Goal: Navigation & Orientation: Understand site structure

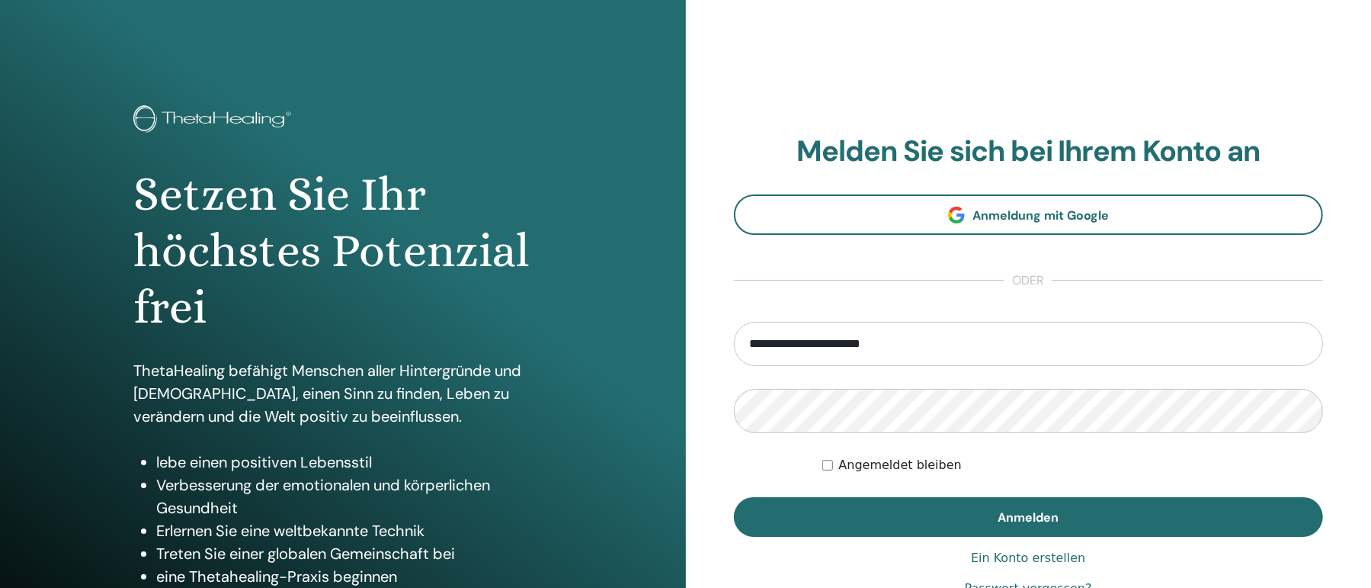
type input "**********"
click at [734, 497] on button "Anmelden" at bounding box center [1029, 517] width 590 height 40
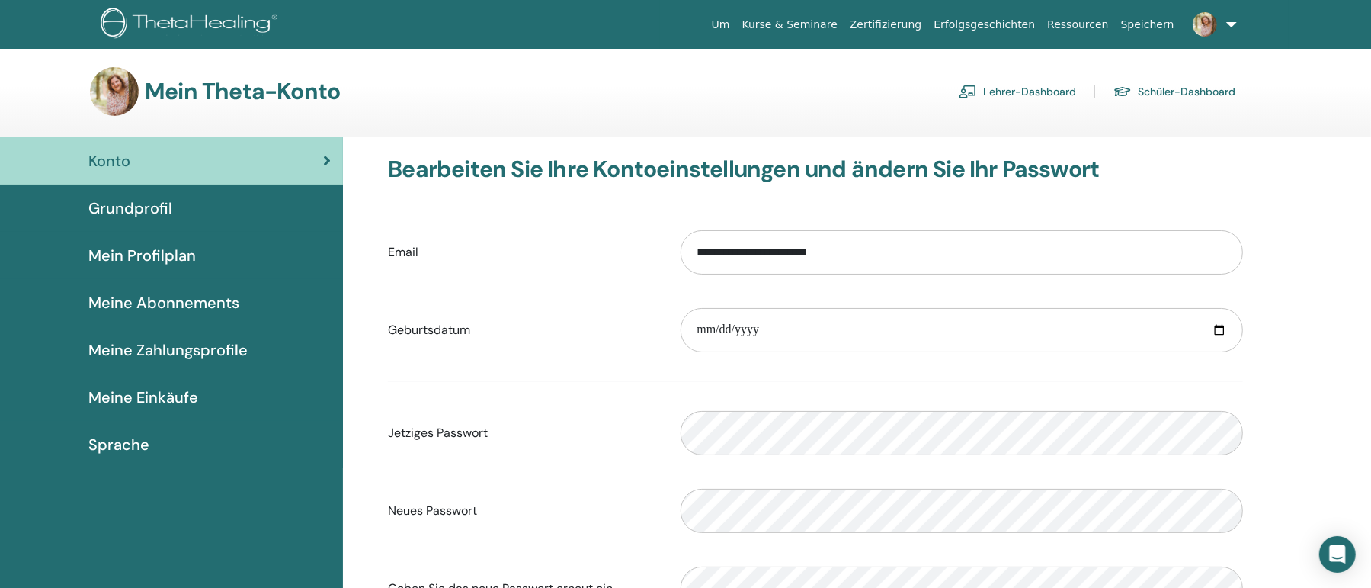
click at [120, 444] on span "Sprache" at bounding box center [118, 444] width 61 height 23
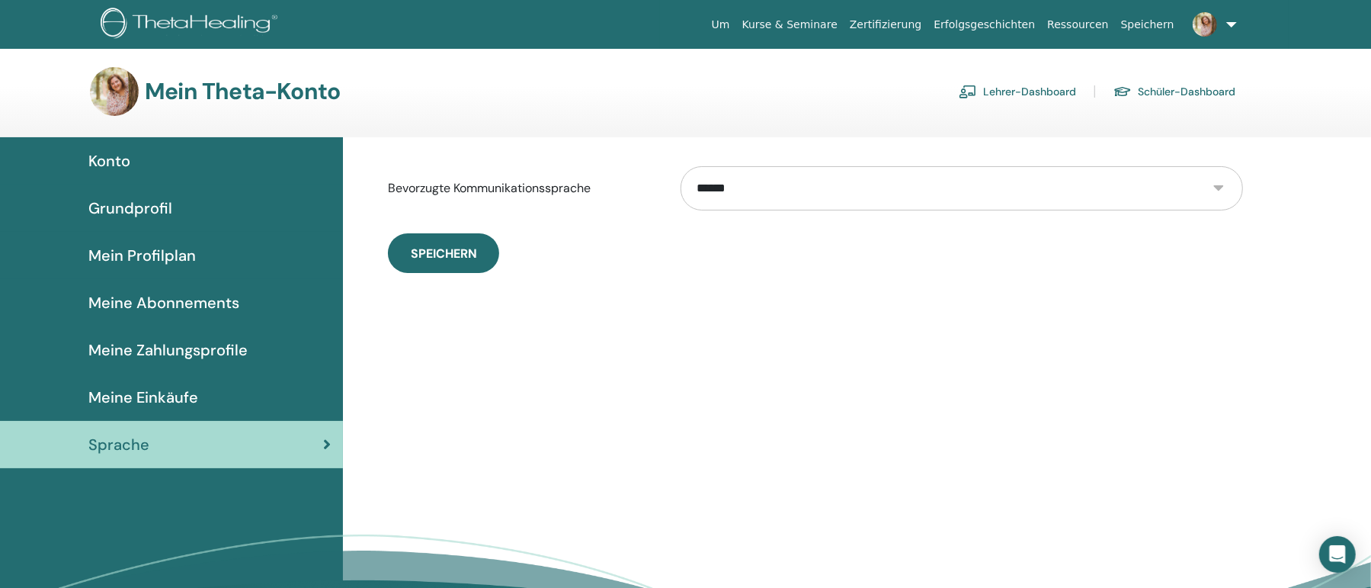
click at [167, 389] on span "Meine Einkäufe" at bounding box center [143, 397] width 110 height 23
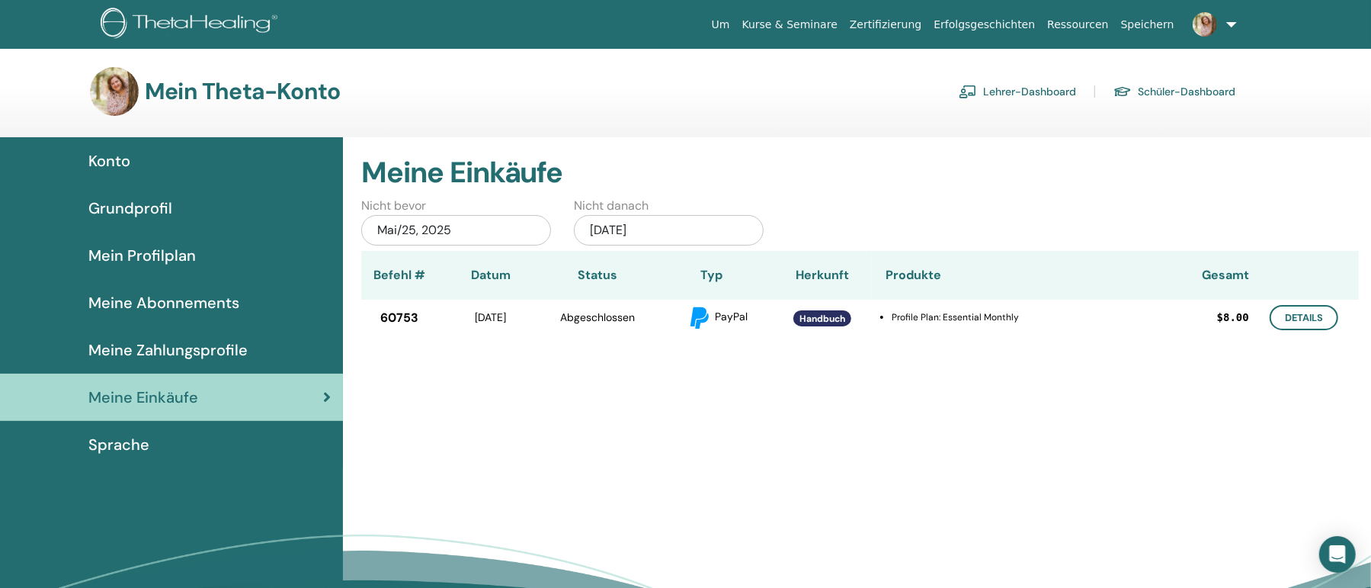
click at [182, 338] on link "Meine Zahlungsprofile" at bounding box center [171, 349] width 343 height 47
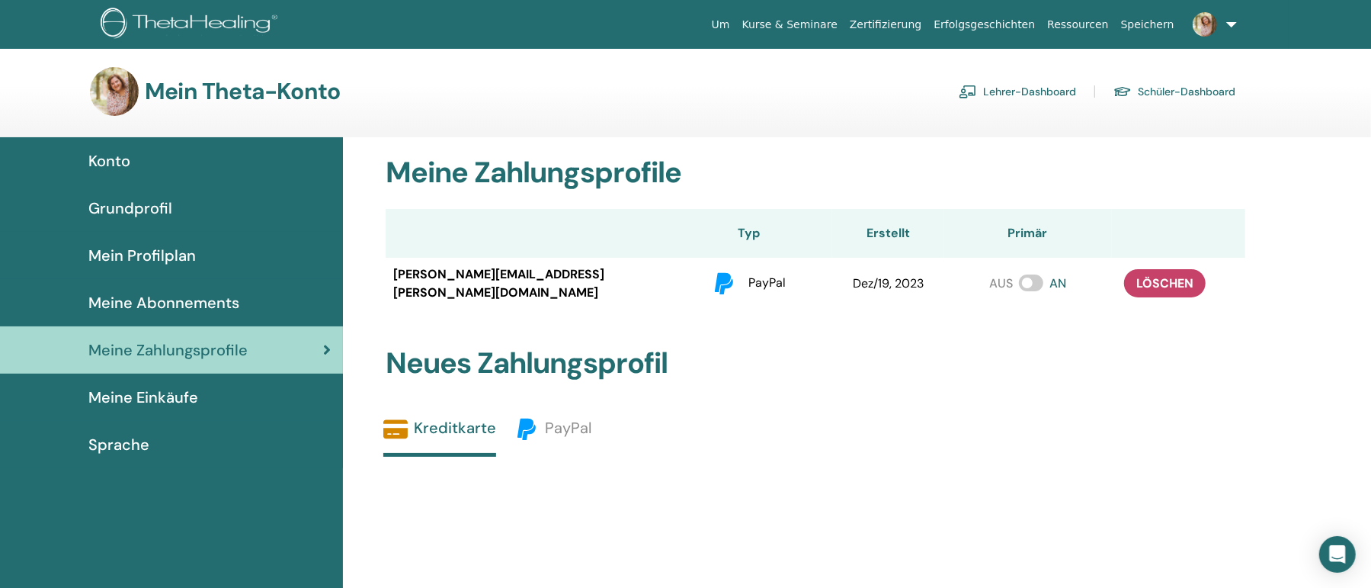
click at [224, 311] on span "Meine Abonnements" at bounding box center [163, 302] width 151 height 23
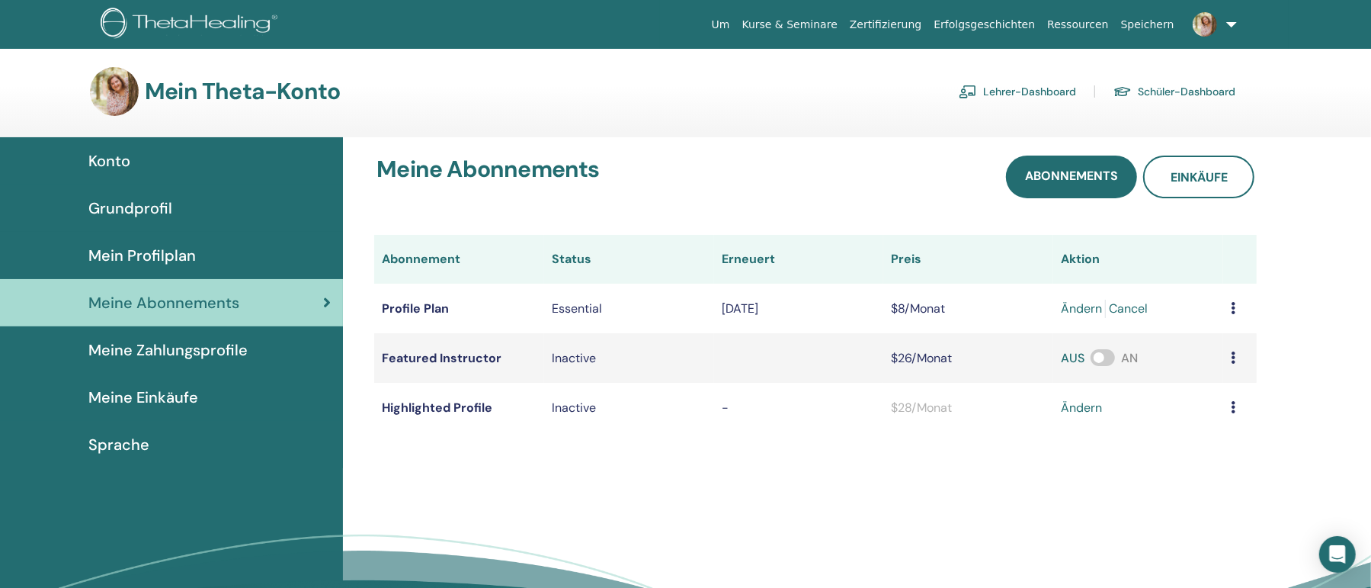
click at [193, 244] on span "Mein Profilplan" at bounding box center [141, 255] width 107 height 23
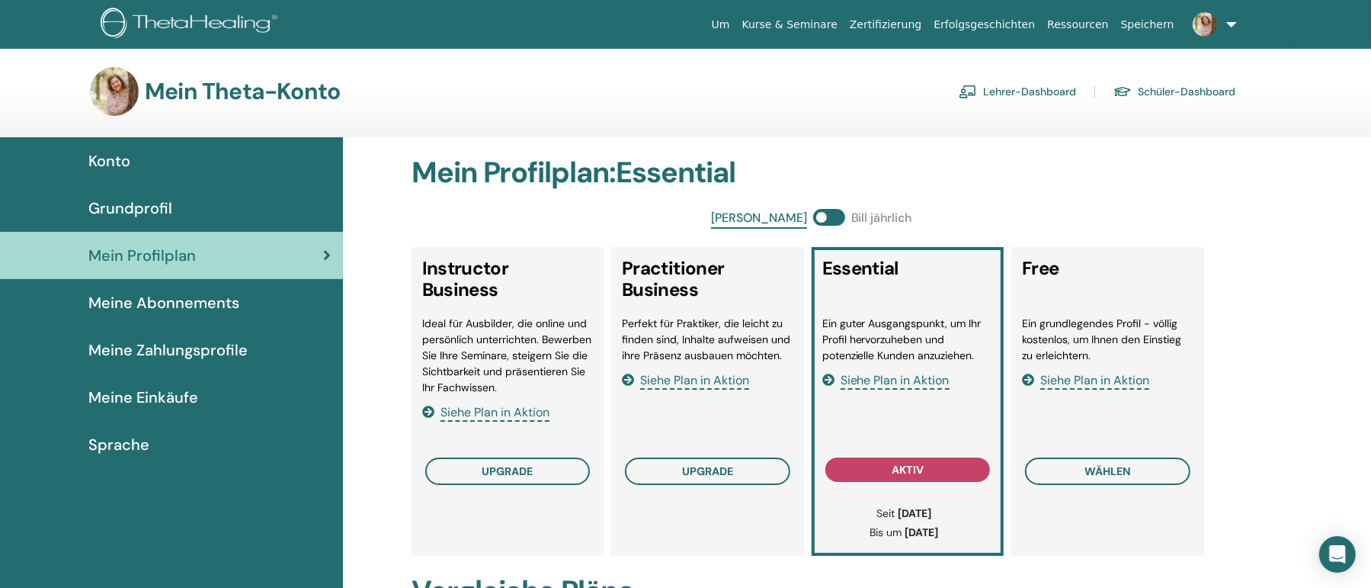
click at [218, 216] on div "Grundprofil" at bounding box center [171, 208] width 319 height 23
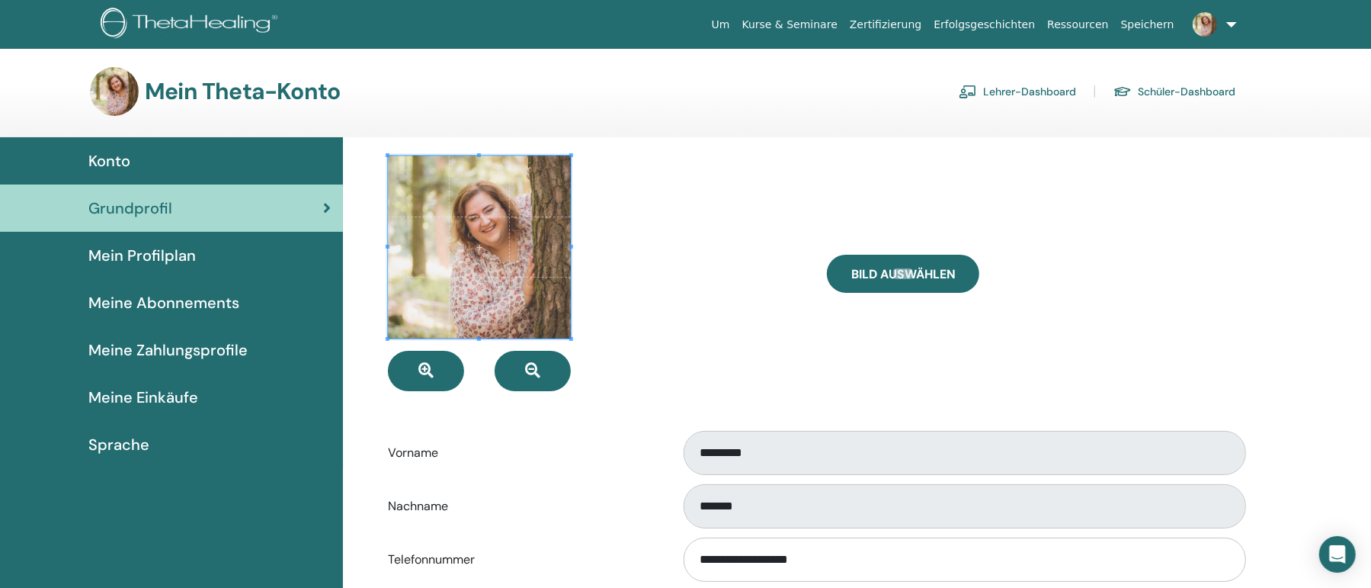
click at [1050, 88] on link "Lehrer-Dashboard" at bounding box center [1017, 91] width 117 height 24
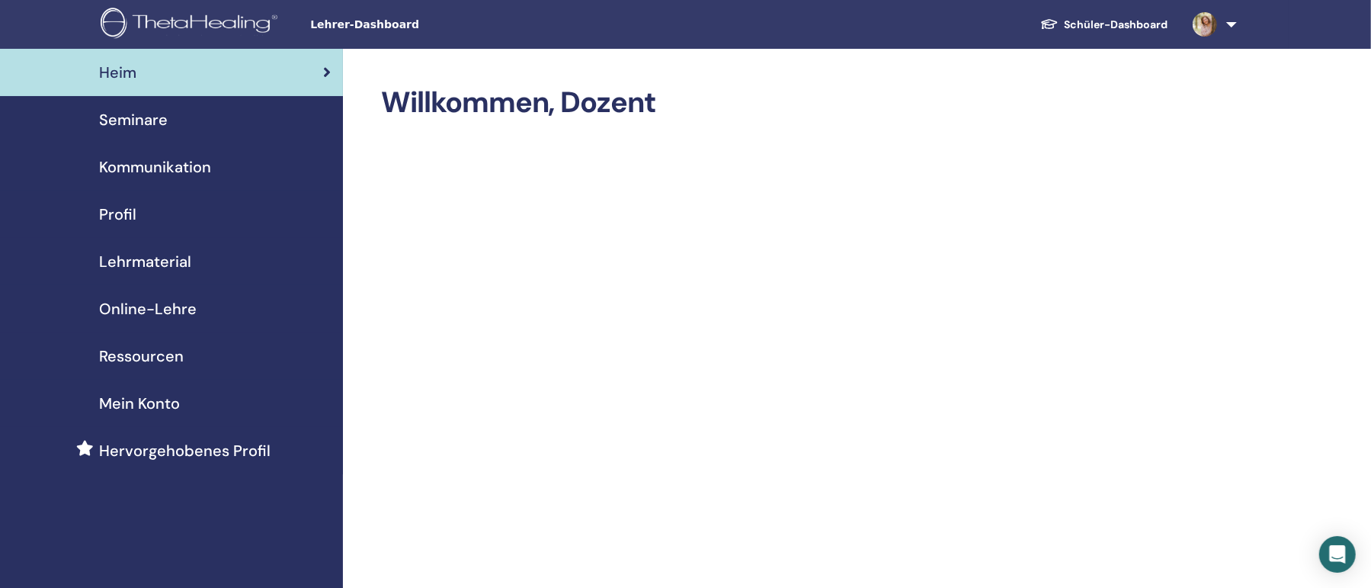
click at [149, 123] on span "Seminare" at bounding box center [133, 119] width 69 height 23
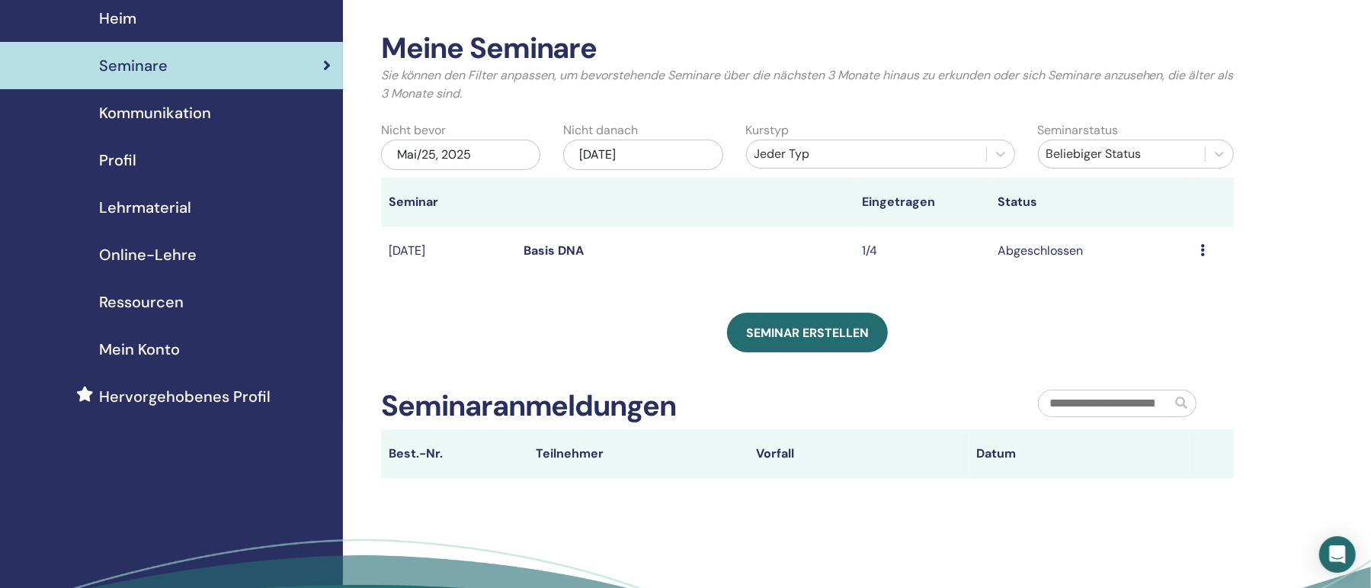
scroll to position [82, 0]
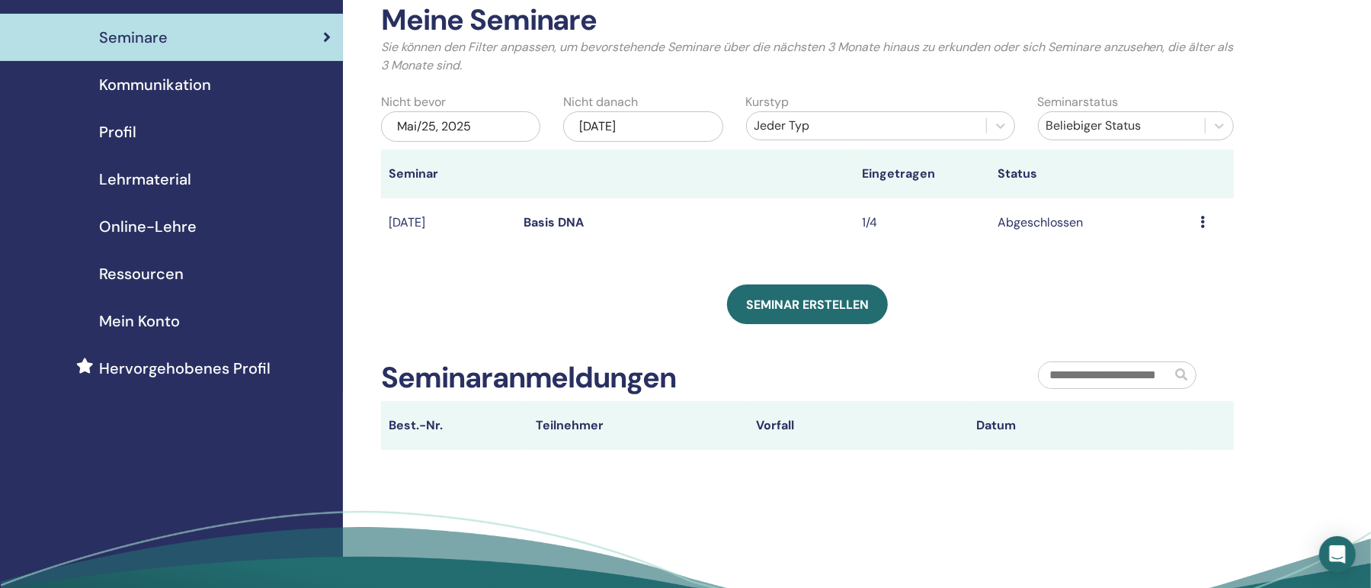
click at [207, 83] on span "Kommunikation" at bounding box center [155, 84] width 112 height 23
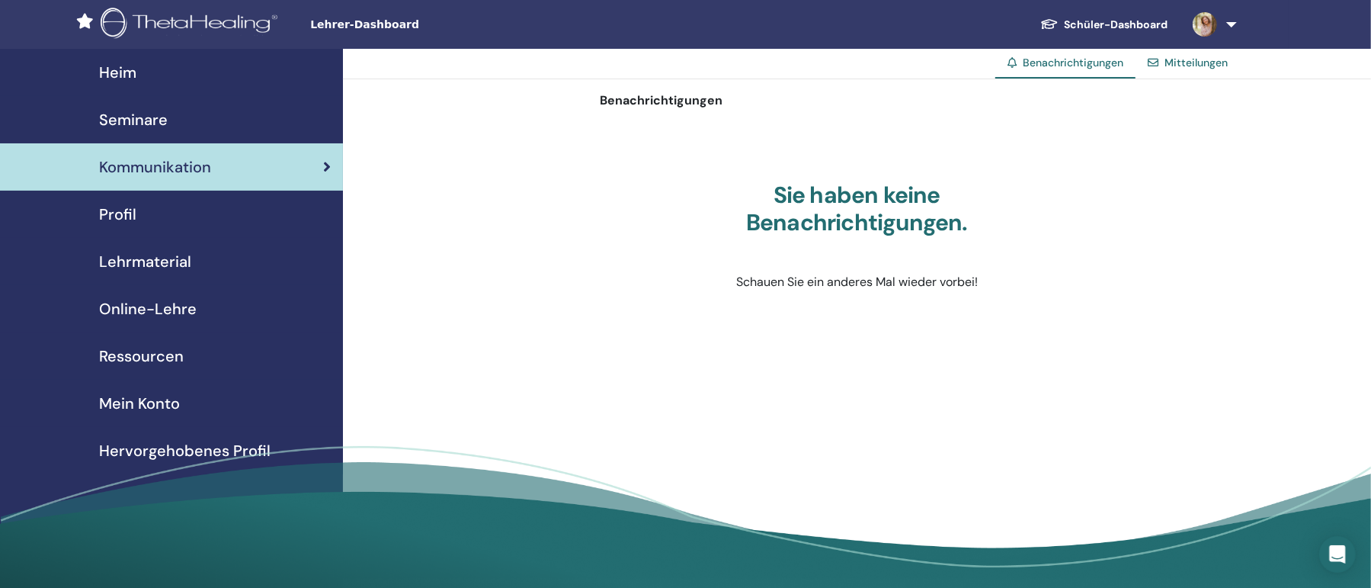
click at [110, 215] on span "Profil" at bounding box center [117, 214] width 37 height 23
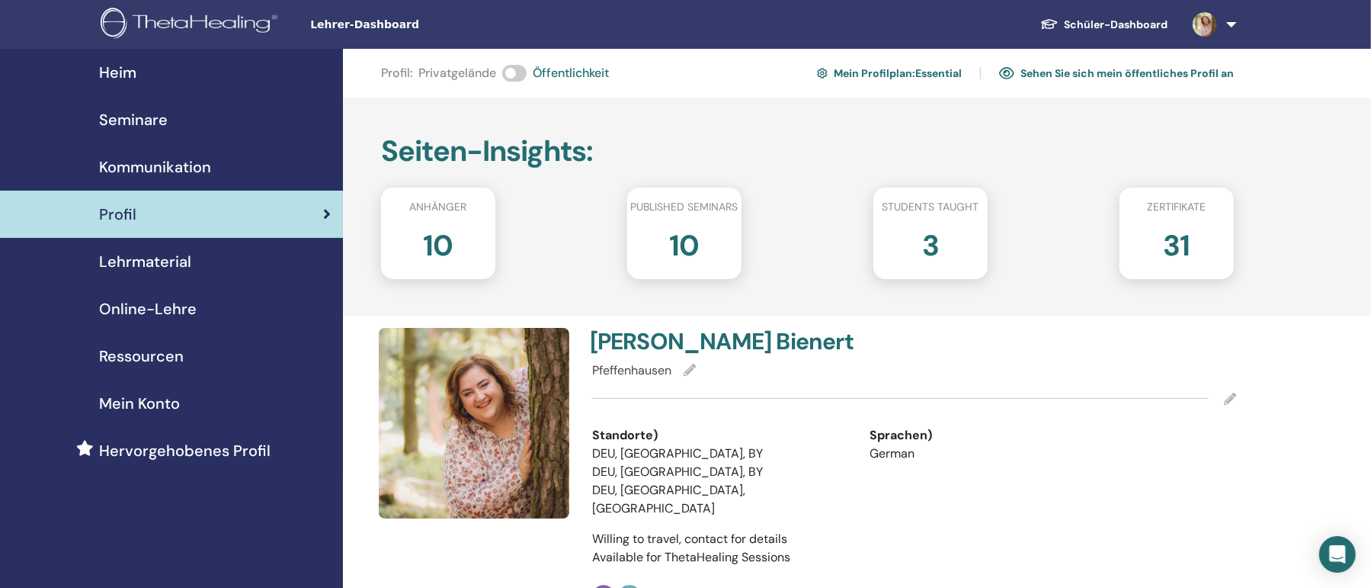
click at [167, 255] on span "Lehrmaterial" at bounding box center [145, 261] width 92 height 23
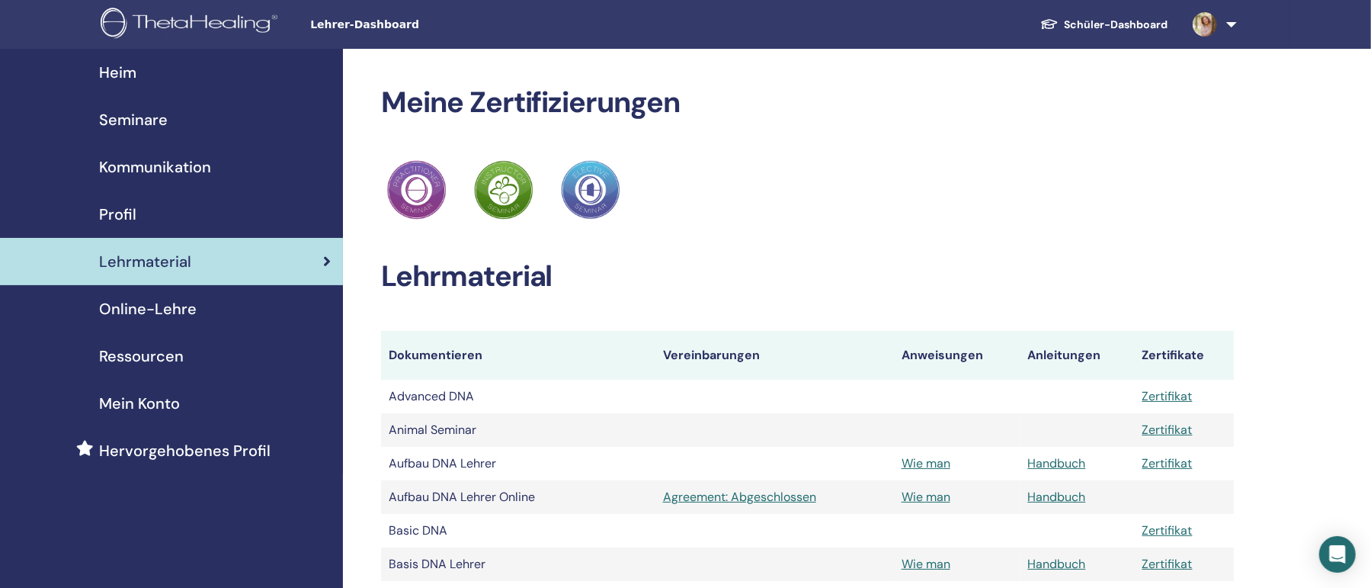
click at [160, 443] on span "Hervorgehobenes Profil" at bounding box center [184, 450] width 171 height 23
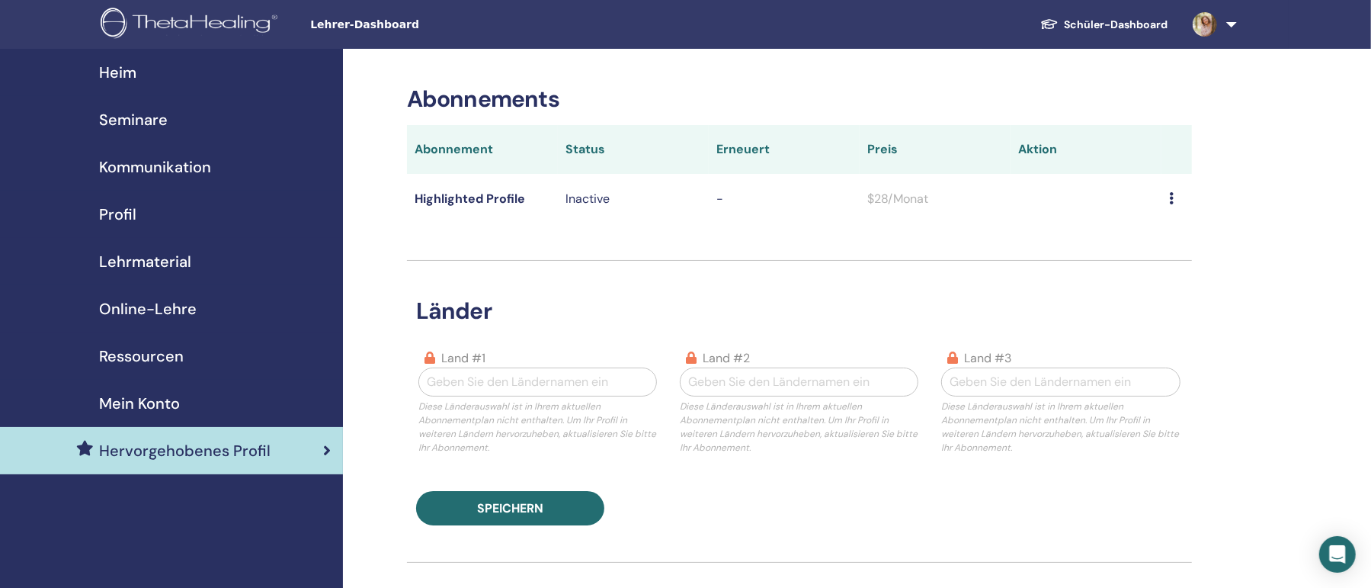
click at [1148, 25] on link "Schüler-Dashboard" at bounding box center [1104, 25] width 152 height 28
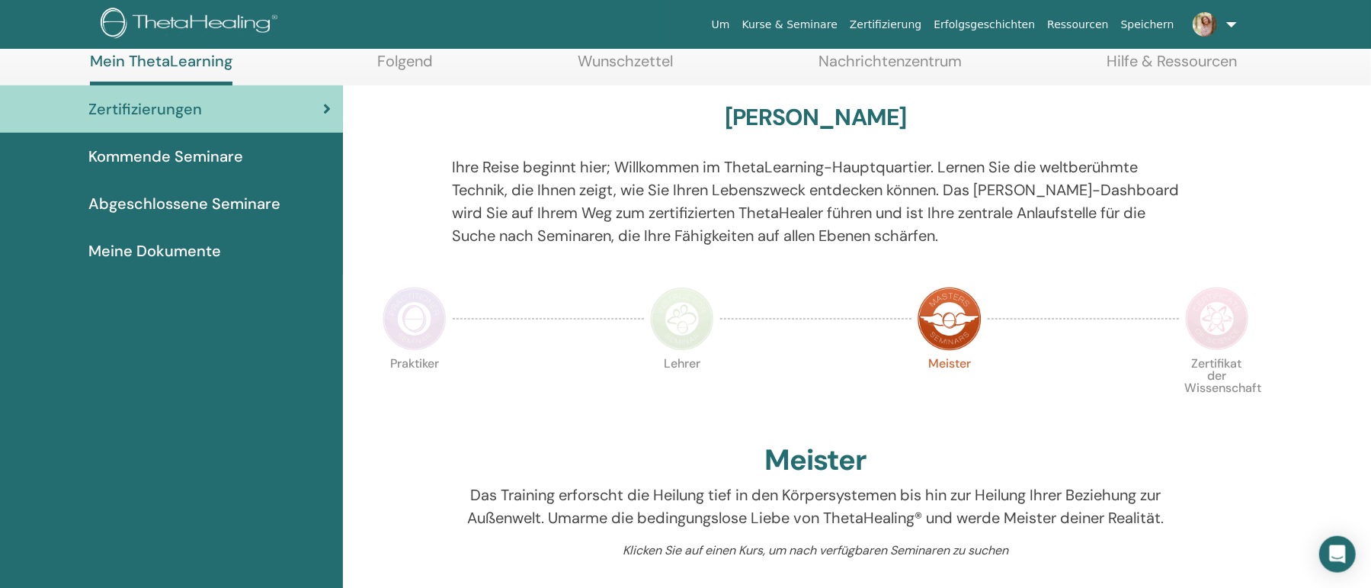
scroll to position [82, 0]
click at [176, 200] on span "Abgeschlossene Seminare" at bounding box center [184, 203] width 192 height 23
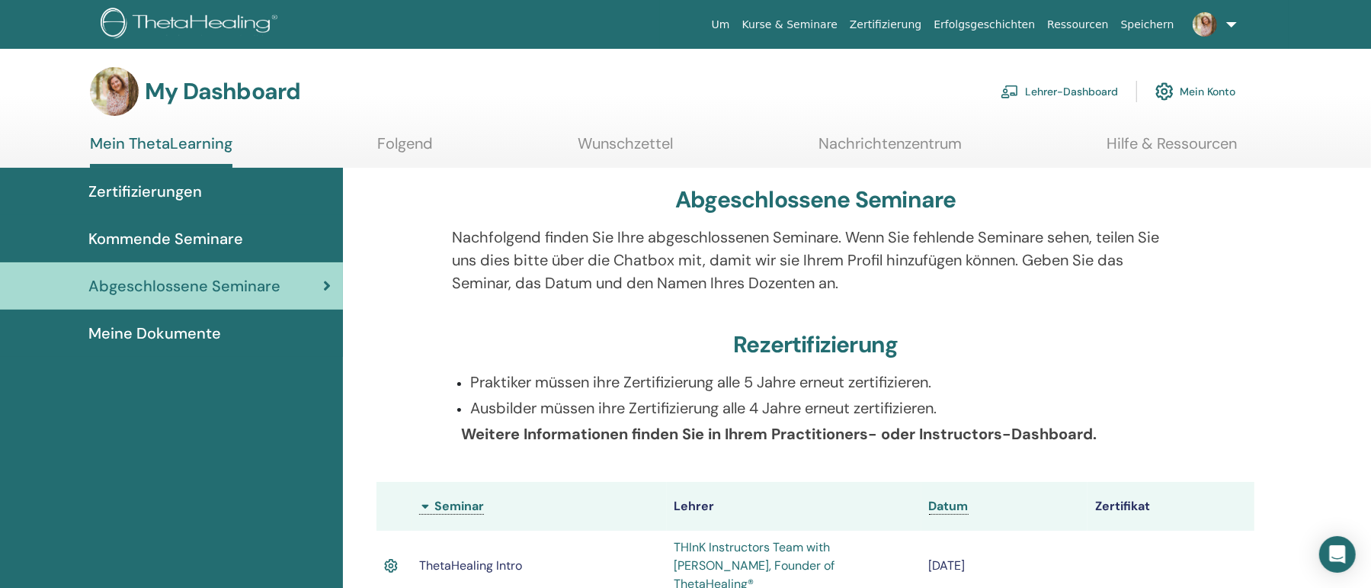
click at [208, 331] on span "Meine Dokumente" at bounding box center [154, 333] width 133 height 23
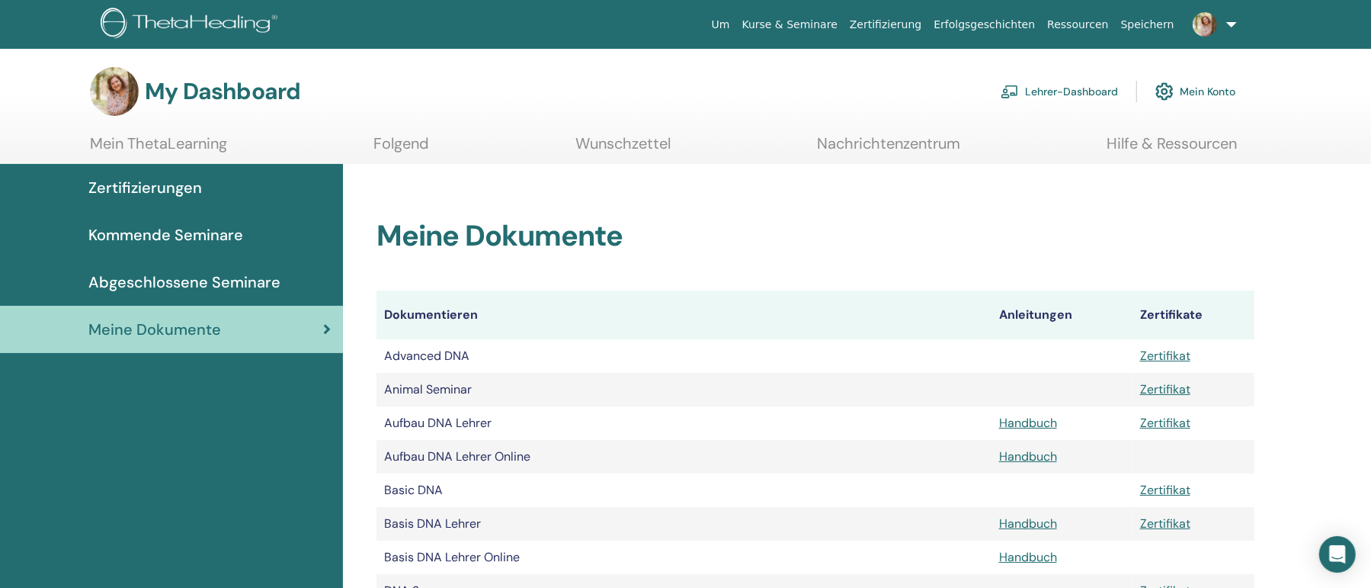
click at [1205, 91] on link "Mein Konto" at bounding box center [1195, 92] width 80 height 34
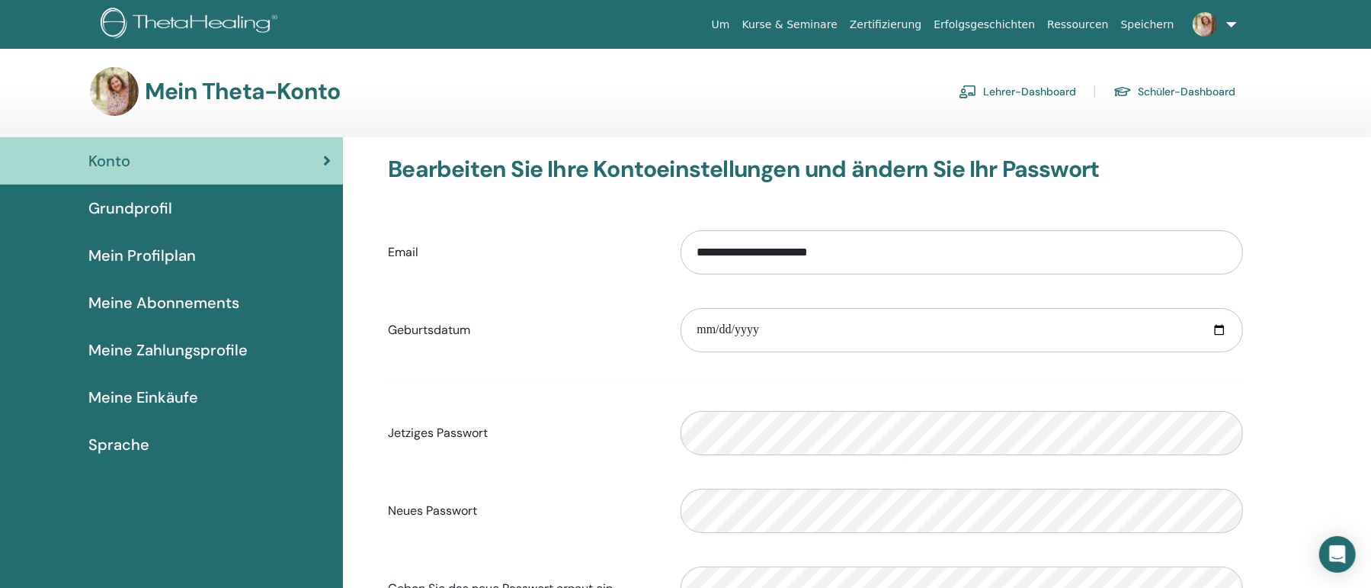
click at [1005, 22] on link "Erfolgsgeschichten" at bounding box center [984, 25] width 114 height 28
